Goal: Find specific page/section

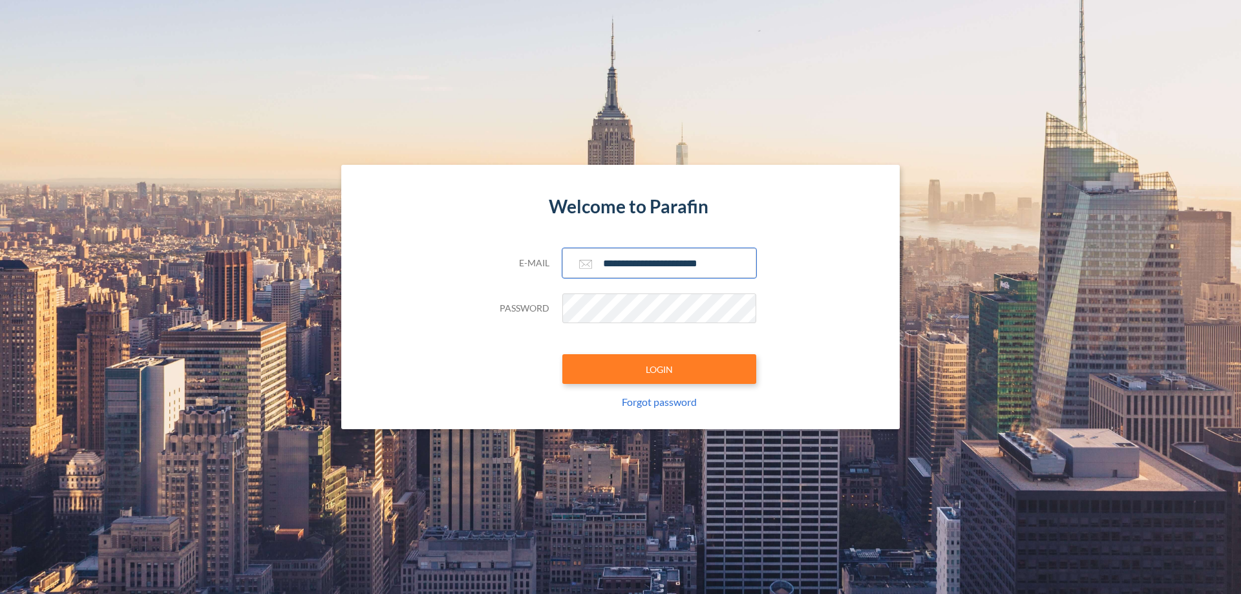
type input "**********"
click at [659, 369] on button "LOGIN" at bounding box center [659, 369] width 194 height 30
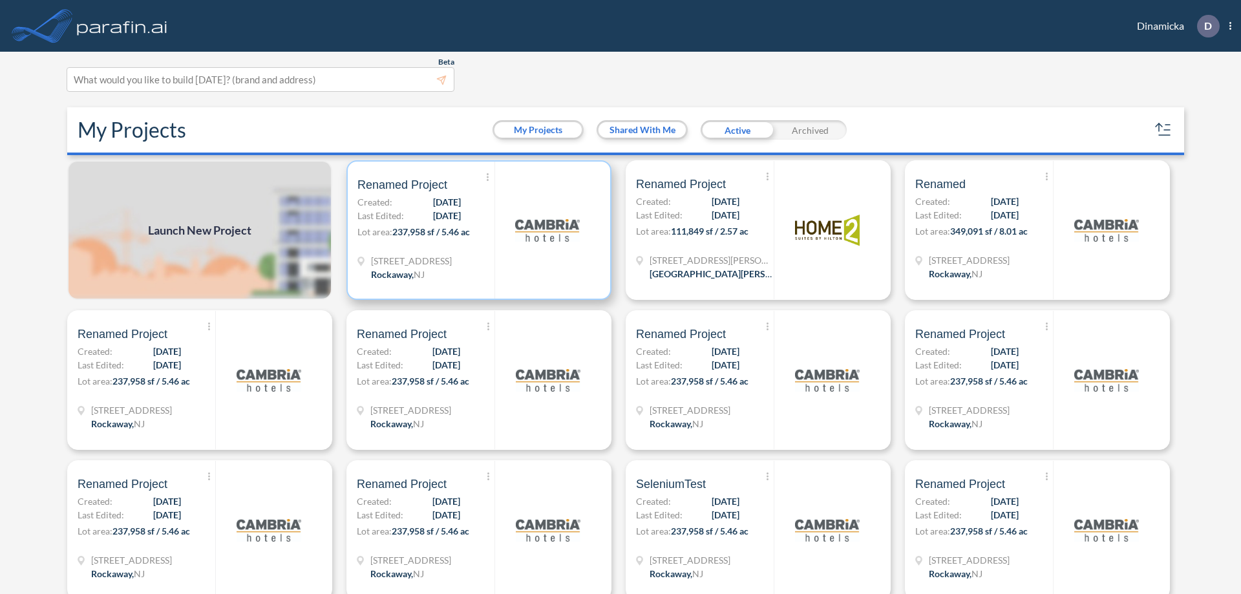
scroll to position [3, 0]
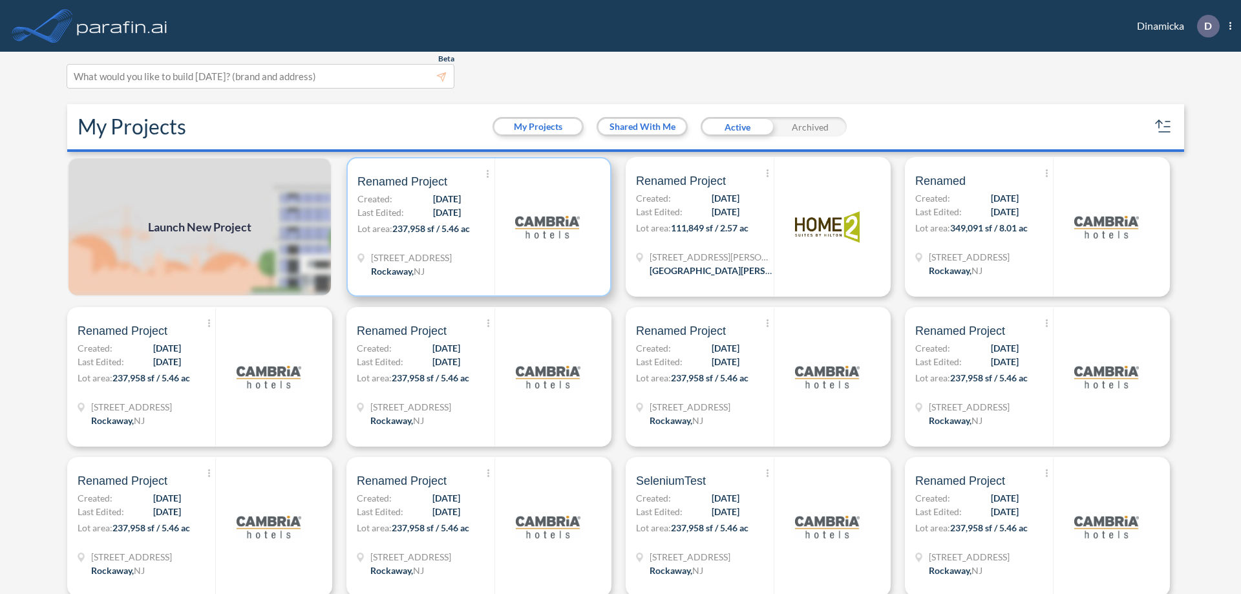
click at [476, 227] on p "Lot area: 237,958 sf / 5.46 ac" at bounding box center [425, 231] width 137 height 19
